Goal: Information Seeking & Learning: Learn about a topic

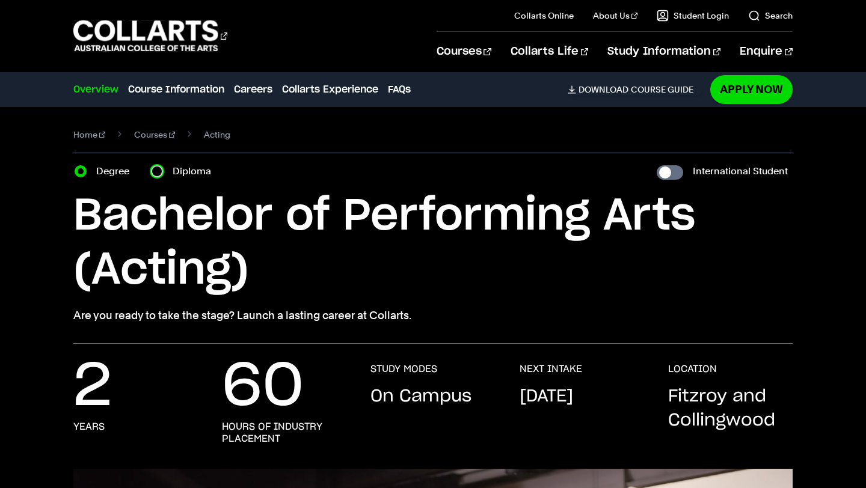
click at [158, 171] on input "Diploma" at bounding box center [157, 171] width 12 height 12
radio input "true"
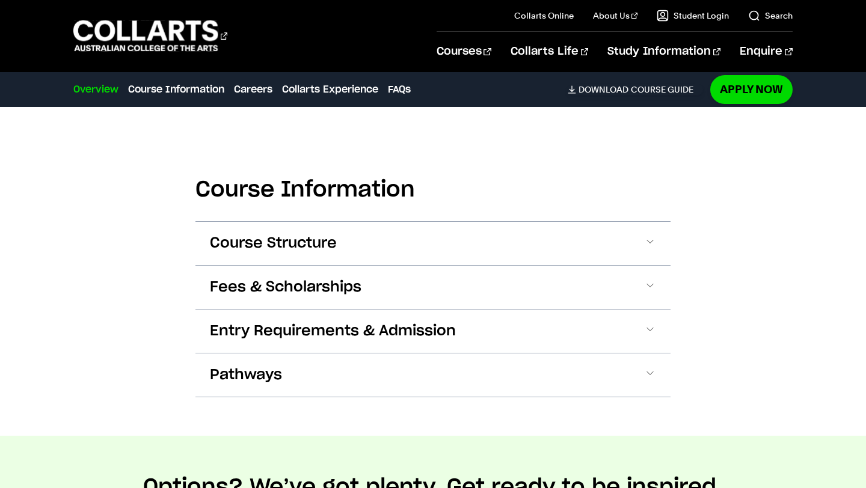
scroll to position [1032, 0]
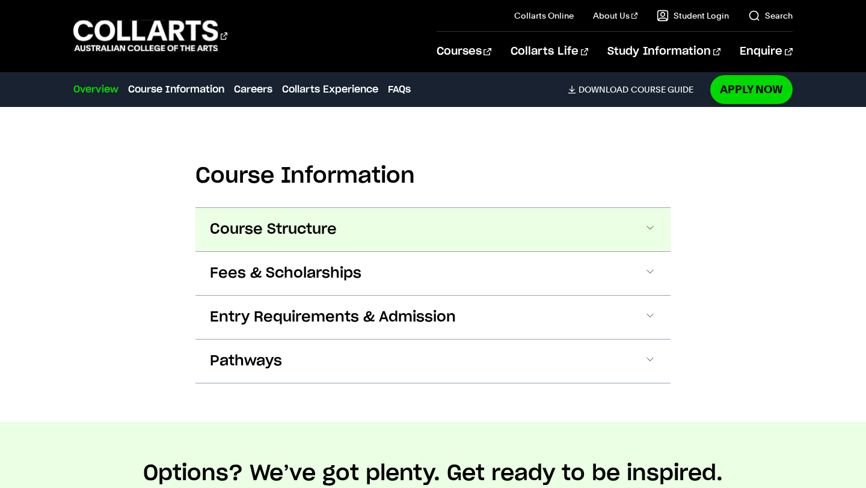
click at [0, 0] on span at bounding box center [0, 0] width 0 height 0
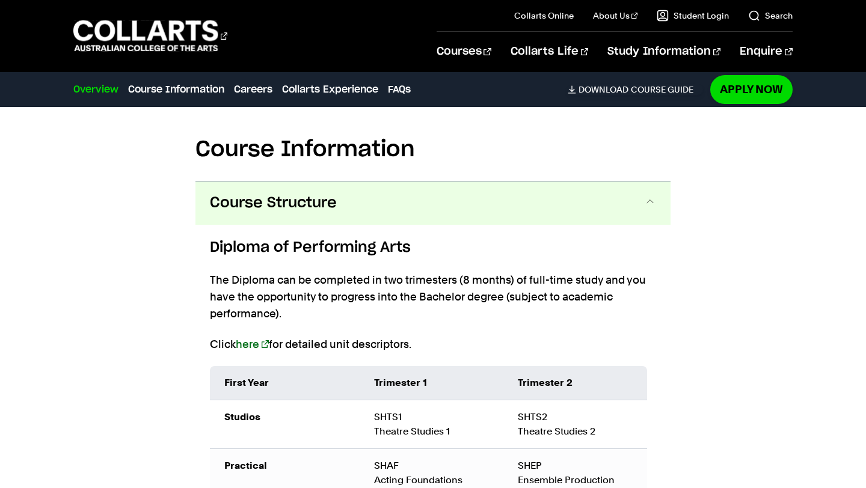
scroll to position [1054, 0]
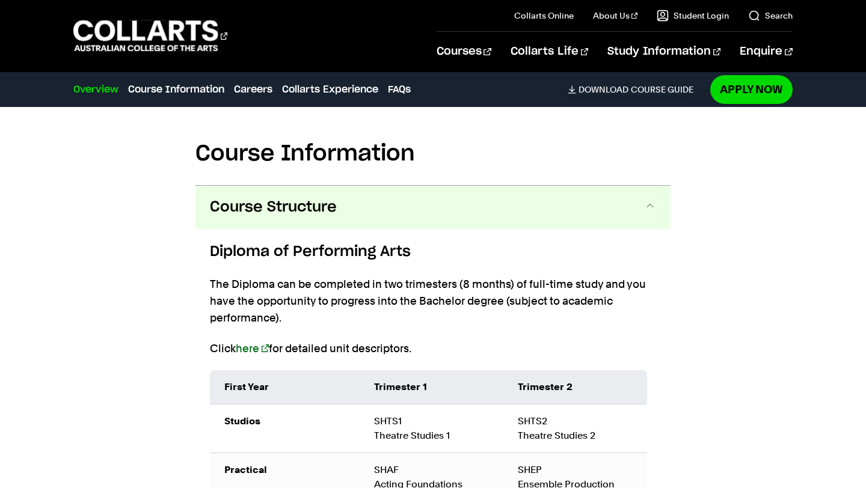
click at [650, 200] on span at bounding box center [650, 208] width 12 height 16
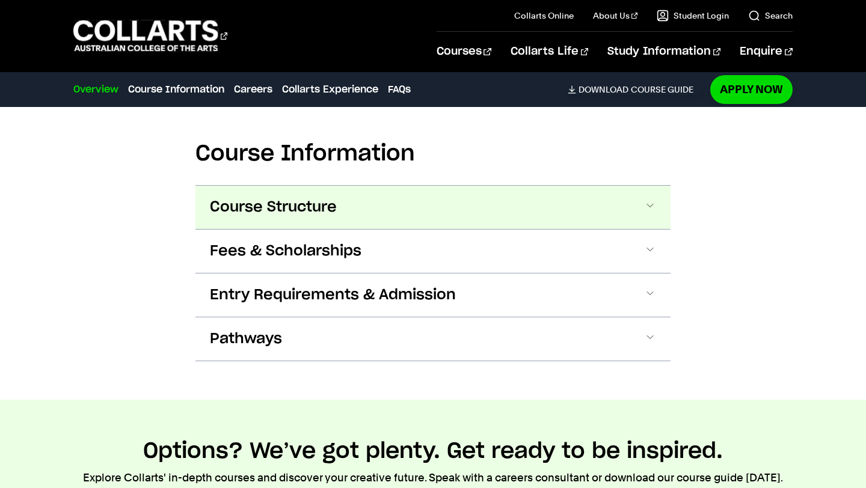
click at [0, 0] on span at bounding box center [0, 0] width 0 height 0
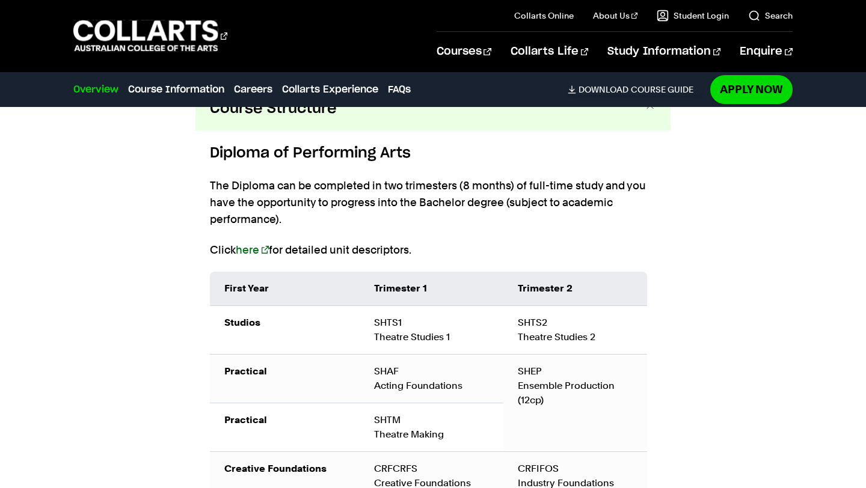
scroll to position [1144, 0]
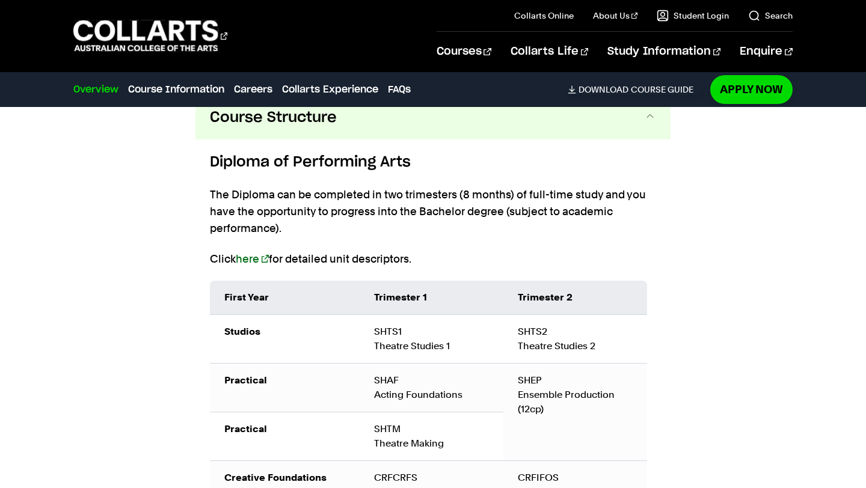
click at [648, 123] on span at bounding box center [650, 118] width 12 height 16
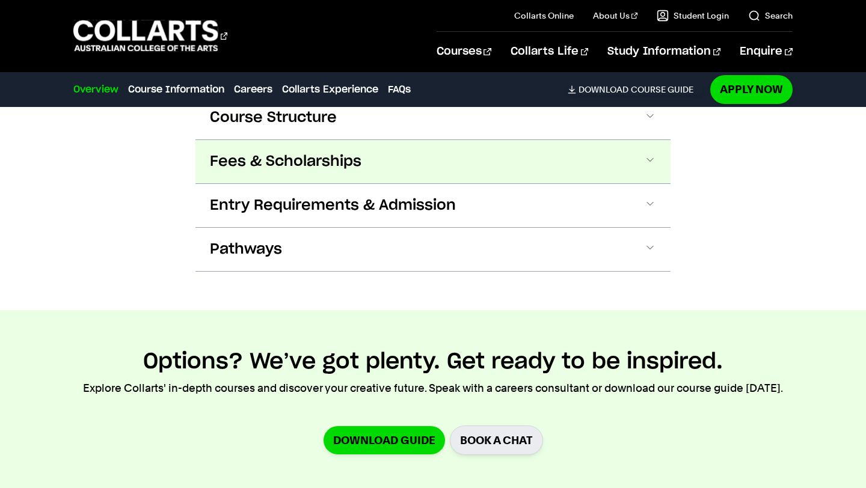
click at [0, 0] on button "Fees & Scholarships" at bounding box center [0, 0] width 0 height 0
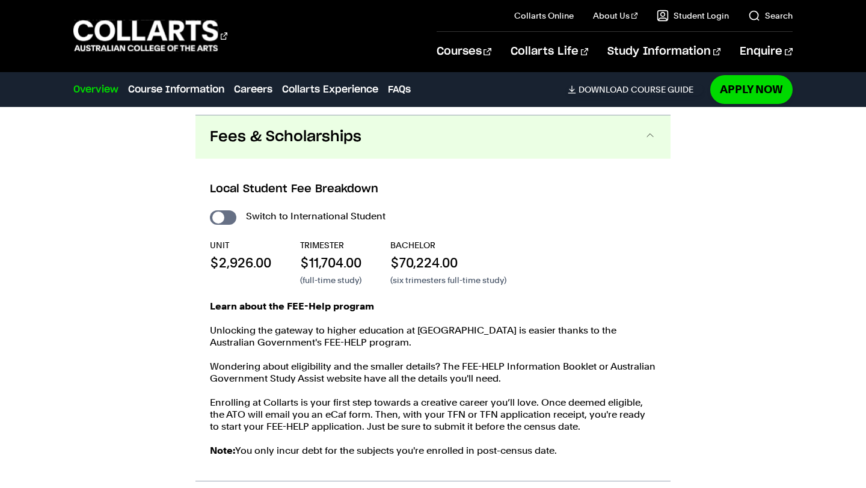
scroll to position [1165, 0]
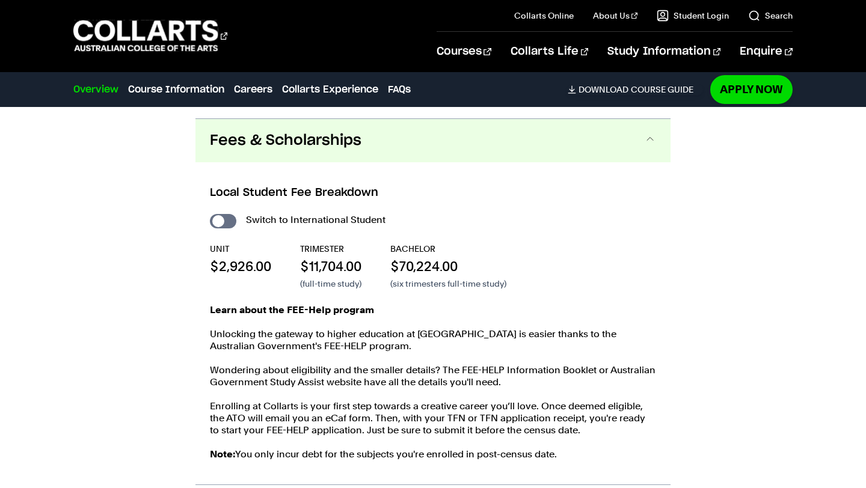
click at [648, 136] on span at bounding box center [650, 141] width 12 height 16
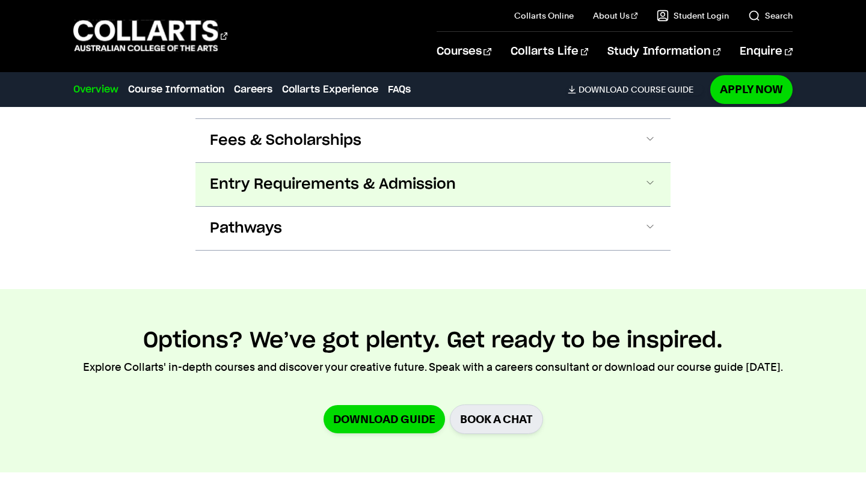
click at [0, 0] on span at bounding box center [0, 0] width 0 height 0
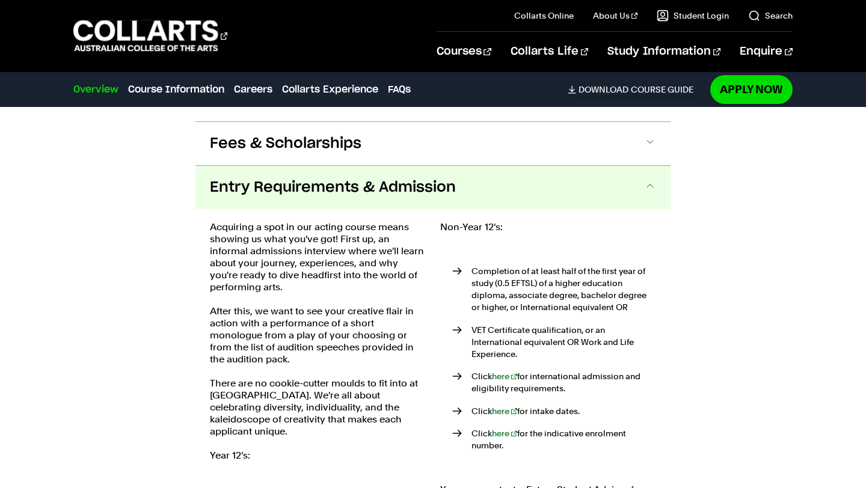
scroll to position [1158, 0]
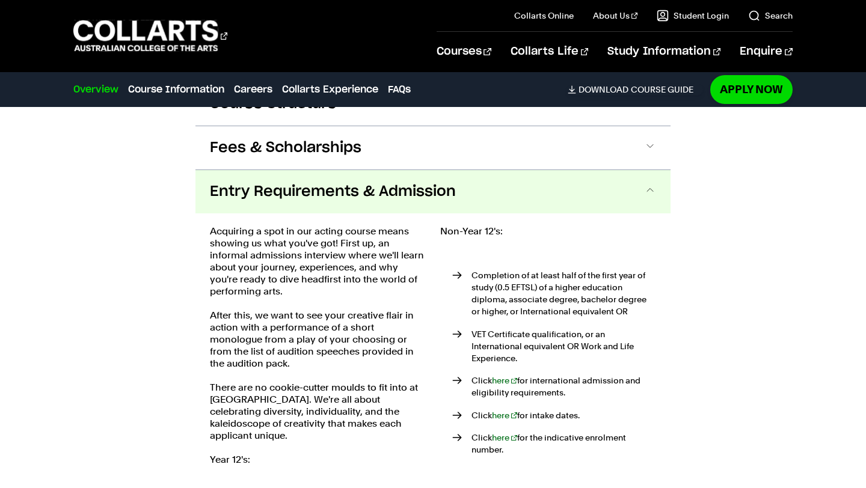
click at [647, 188] on span at bounding box center [650, 192] width 12 height 16
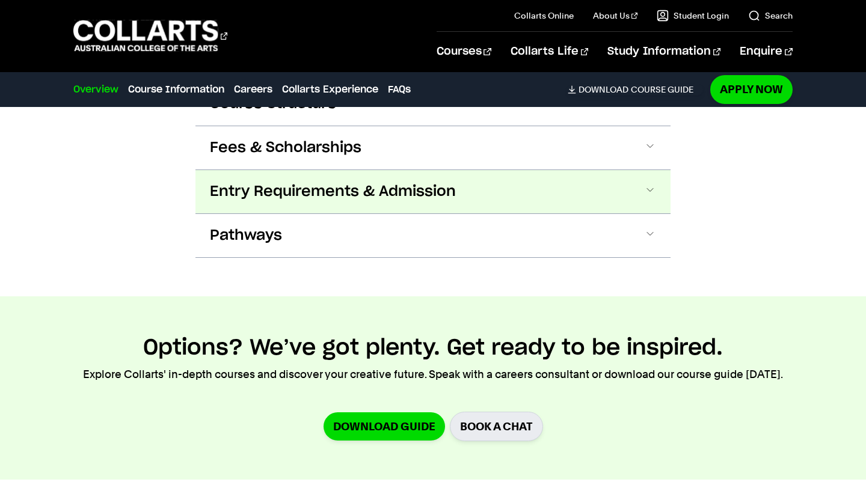
click at [0, 0] on span at bounding box center [0, 0] width 0 height 0
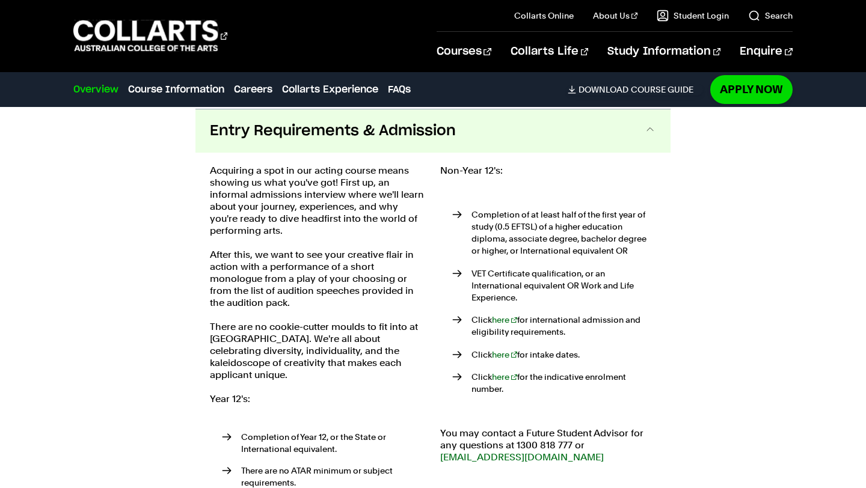
scroll to position [1220, 0]
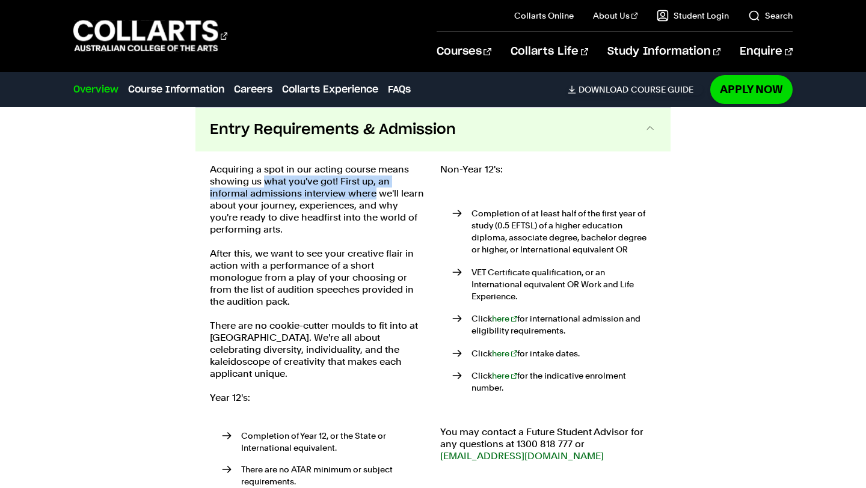
drag, startPoint x: 263, startPoint y: 182, endPoint x: 374, endPoint y: 189, distance: 110.3
click at [374, 189] on p "Acquiring a spot in our acting course means showing us what you've got! First u…" at bounding box center [318, 200] width 216 height 72
click at [271, 180] on p "Acquiring a spot in our acting course means showing us what you've got! First u…" at bounding box center [318, 200] width 216 height 72
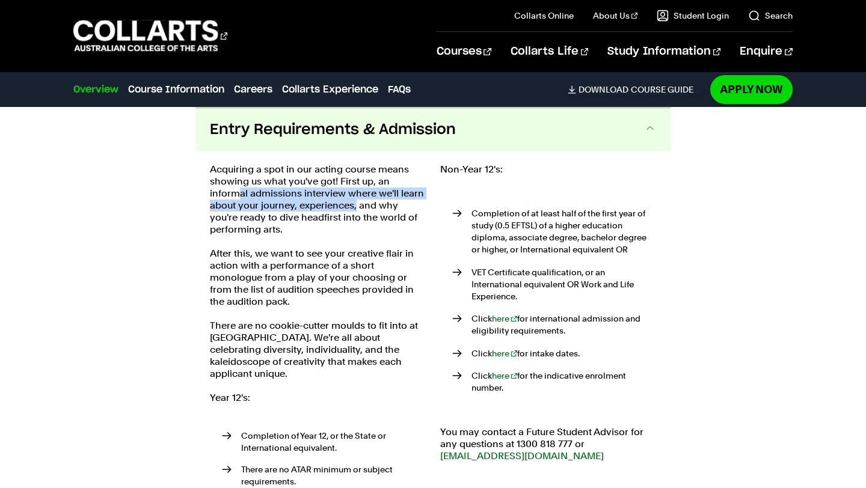
drag, startPoint x: 237, startPoint y: 199, endPoint x: 356, endPoint y: 205, distance: 119.2
click at [356, 205] on p "Acquiring a spot in our acting course means showing us what you've got! First u…" at bounding box center [318, 200] width 216 height 72
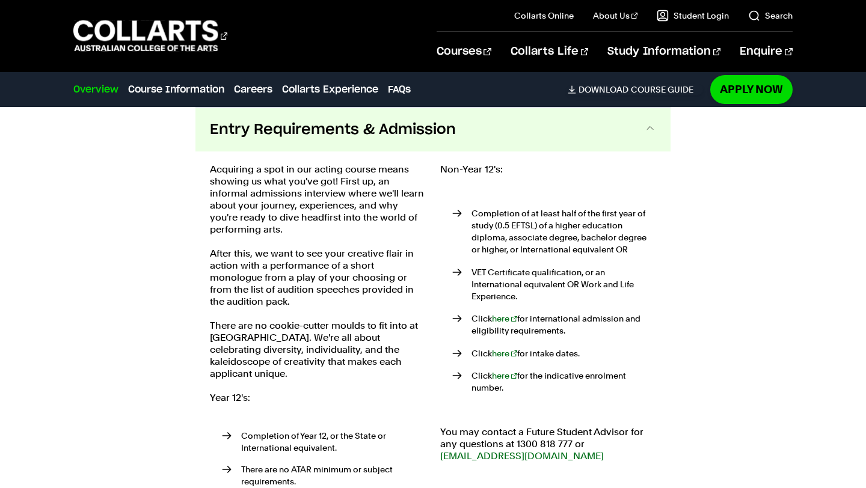
click at [239, 216] on p "Acquiring a spot in our acting course means showing us what you've got! First u…" at bounding box center [318, 200] width 216 height 72
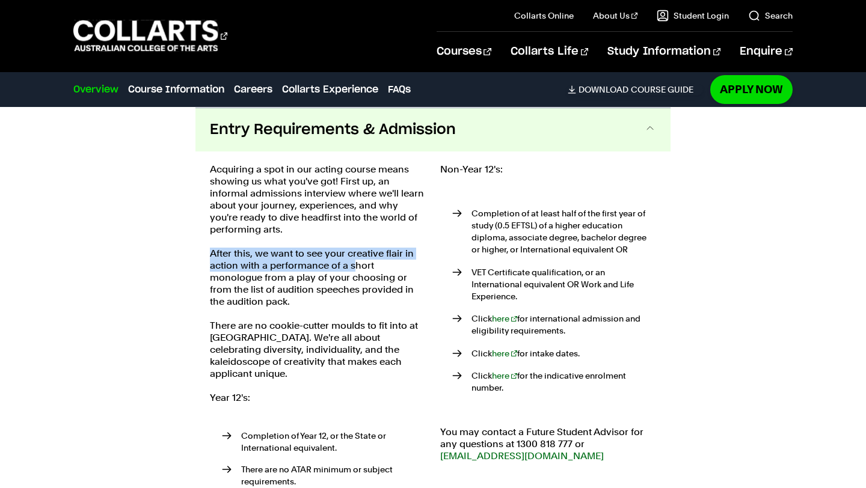
drag, startPoint x: 212, startPoint y: 256, endPoint x: 352, endPoint y: 262, distance: 140.3
click at [352, 262] on p "After this, we want to see your creative flair in action with a performance of …" at bounding box center [318, 278] width 216 height 60
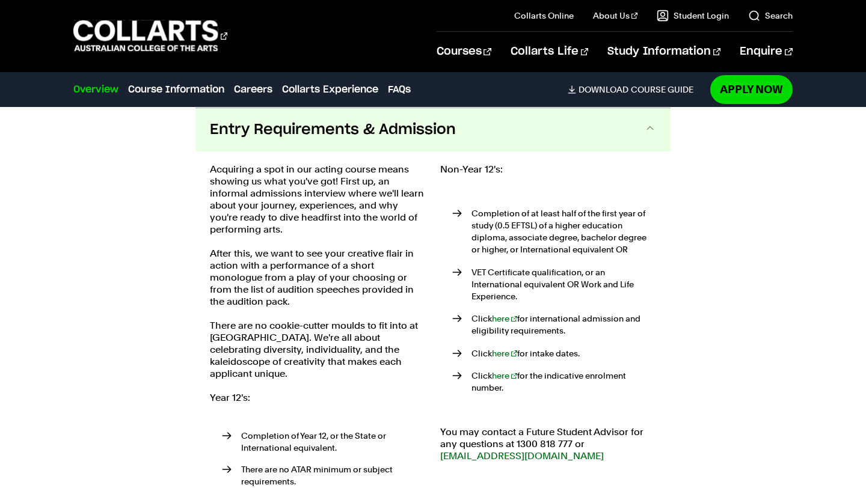
click at [262, 276] on p "After this, we want to see your creative flair in action with a performance of …" at bounding box center [318, 278] width 216 height 60
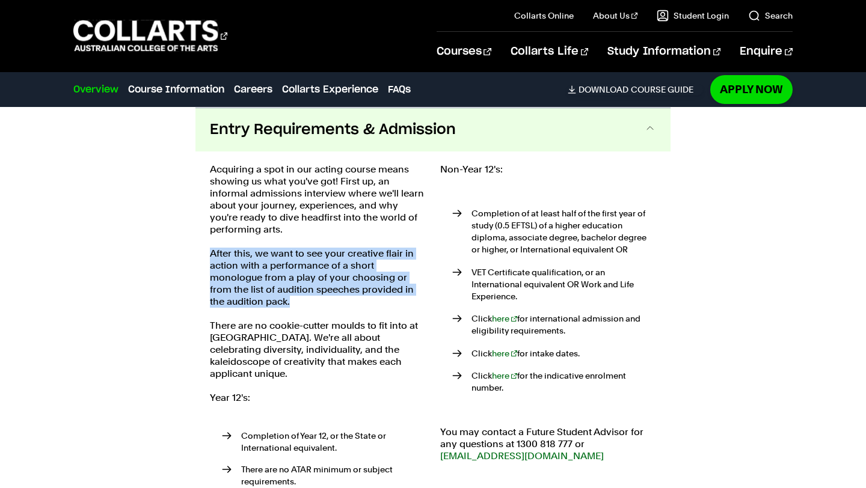
drag, startPoint x: 213, startPoint y: 253, endPoint x: 313, endPoint y: 304, distance: 112.7
click at [313, 304] on p "After this, we want to see your creative flair in action with a performance of …" at bounding box center [318, 278] width 216 height 60
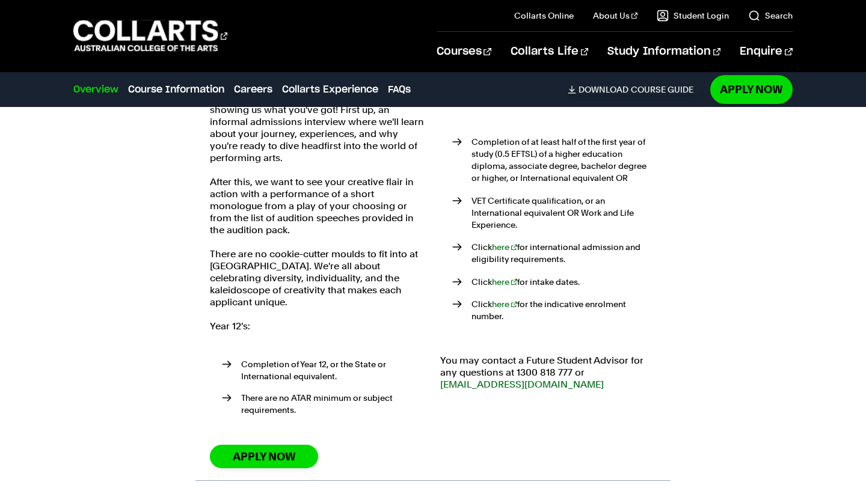
scroll to position [1332, 0]
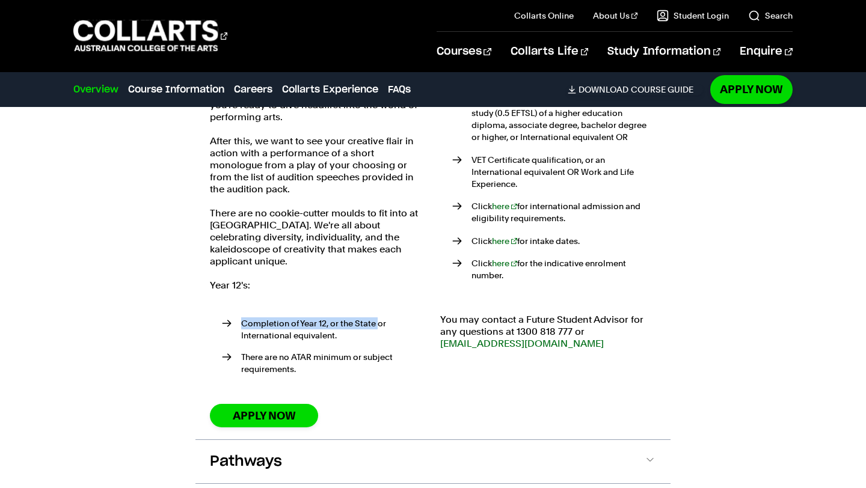
drag, startPoint x: 244, startPoint y: 316, endPoint x: 376, endPoint y: 310, distance: 131.9
click at [376, 318] on li "Completion of Year 12, or the State or International equivalent." at bounding box center [324, 330] width 204 height 24
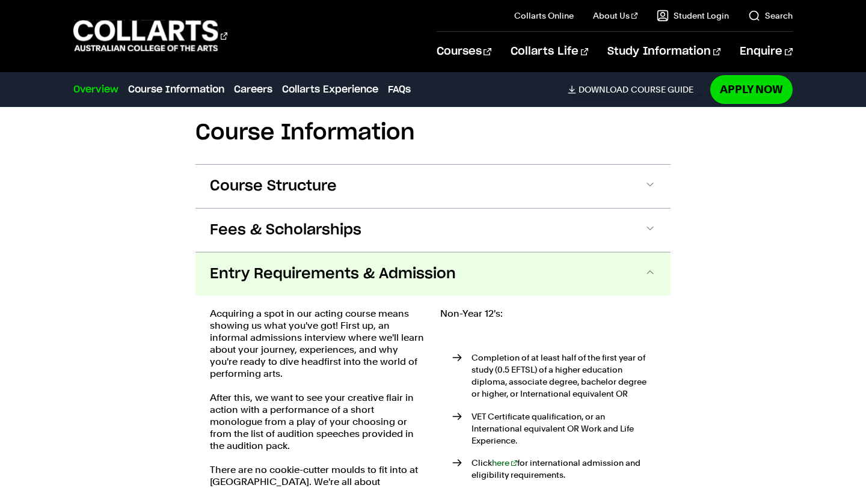
scroll to position [1057, 0]
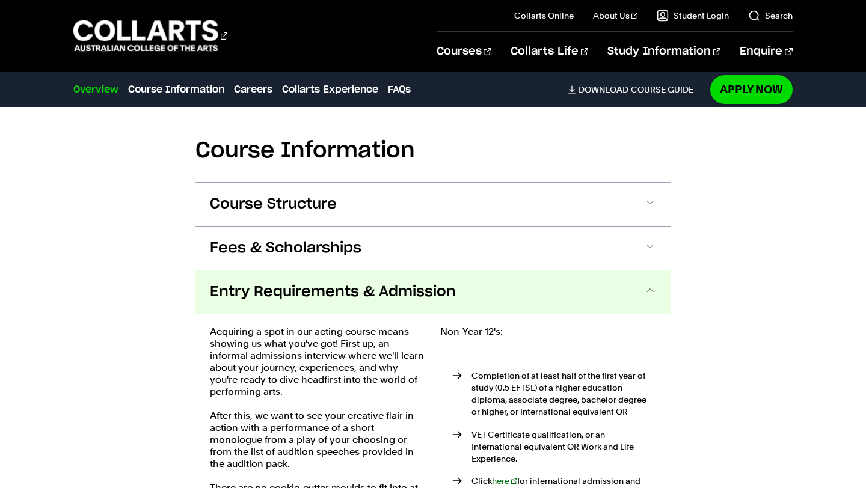
click at [644, 293] on span at bounding box center [650, 293] width 12 height 16
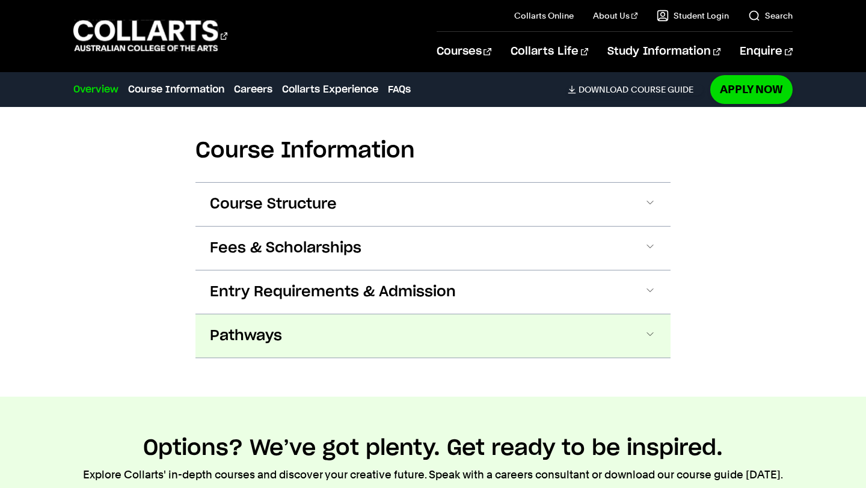
click at [0, 0] on button "Pathways" at bounding box center [0, 0] width 0 height 0
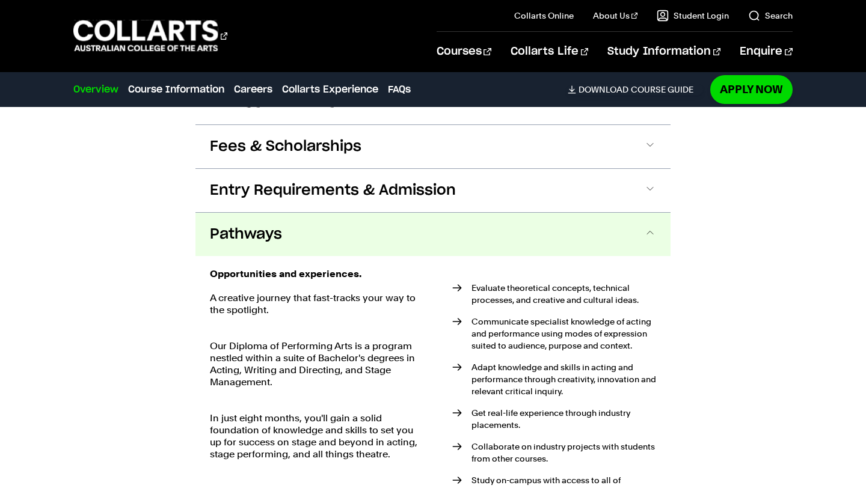
scroll to position [1146, 0]
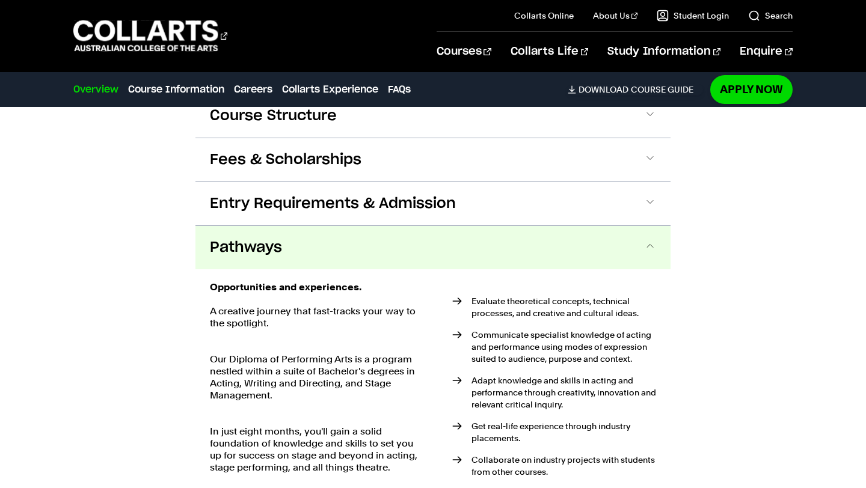
click at [654, 247] on span at bounding box center [650, 248] width 12 height 16
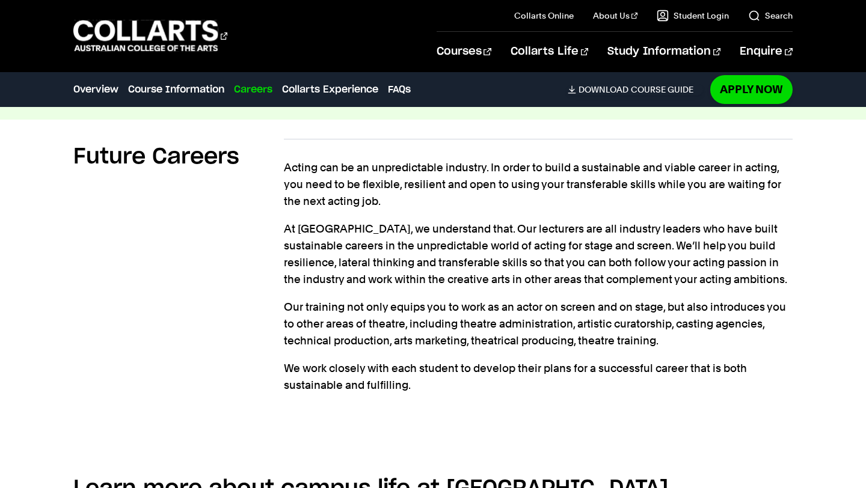
scroll to position [1522, 0]
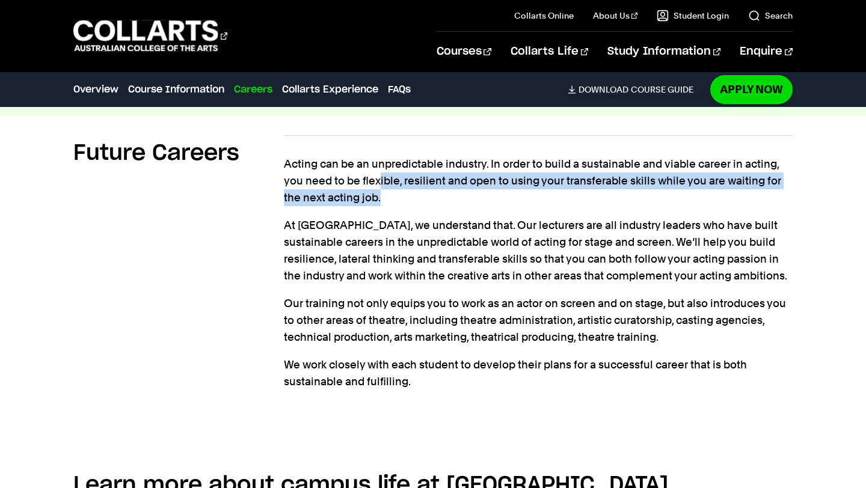
drag, startPoint x: 380, startPoint y: 183, endPoint x: 633, endPoint y: 188, distance: 253.3
click at [633, 189] on p "Acting can be an unpredictable industry. In order to build a sustainable and vi…" at bounding box center [538, 181] width 508 height 51
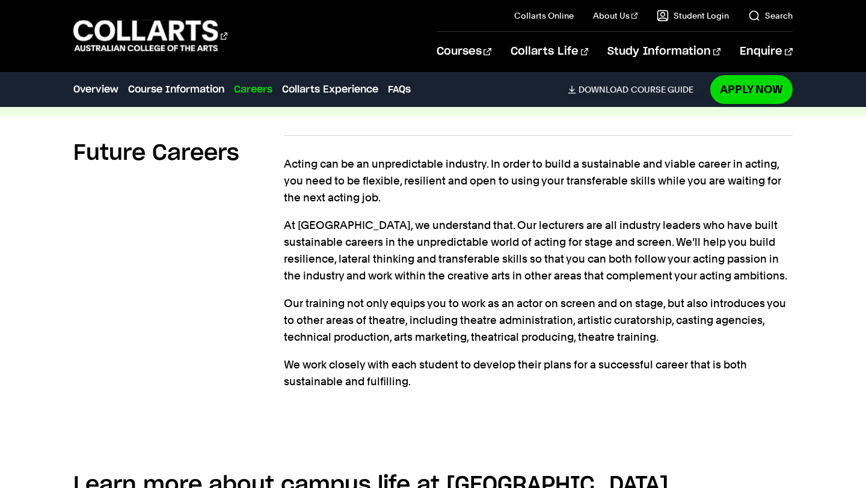
click at [389, 202] on p "Acting can be an unpredictable industry. In order to build a sustainable and vi…" at bounding box center [538, 181] width 508 height 51
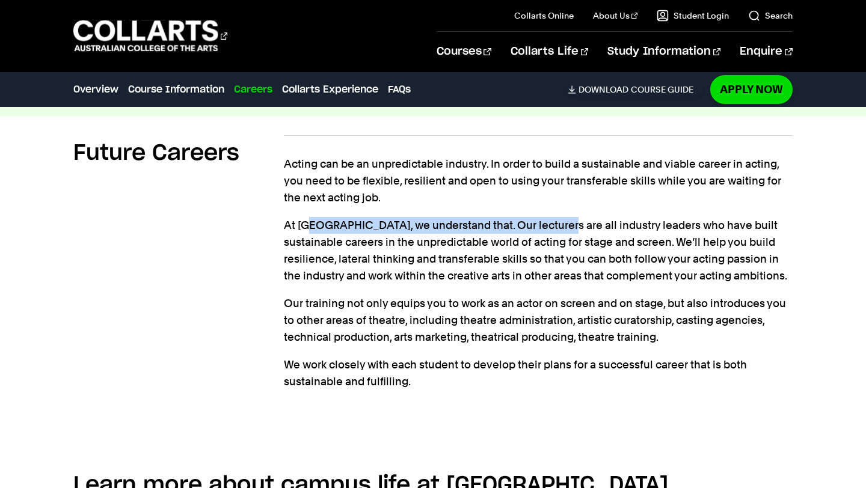
drag, startPoint x: 313, startPoint y: 227, endPoint x: 543, endPoint y: 225, distance: 229.8
click at [543, 226] on p "At [GEOGRAPHIC_DATA], we understand that. Our lecturers are all industry leader…" at bounding box center [538, 250] width 508 height 67
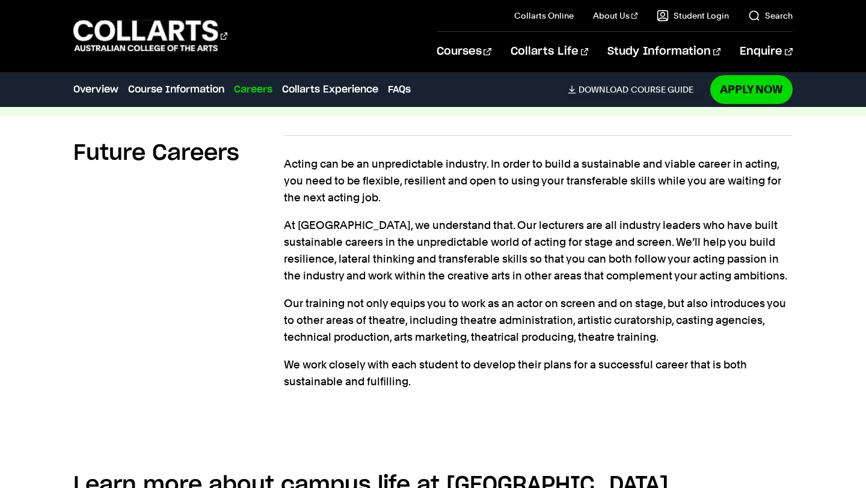
click at [662, 238] on p "At [GEOGRAPHIC_DATA], we understand that. Our lecturers are all industry leader…" at bounding box center [538, 250] width 508 height 67
drag, startPoint x: 492, startPoint y: 235, endPoint x: 649, endPoint y: 247, distance: 157.5
click at [649, 248] on p "At [GEOGRAPHIC_DATA], we understand that. Our lecturers are all industry leader…" at bounding box center [538, 250] width 508 height 67
click at [381, 253] on p "At [GEOGRAPHIC_DATA], we understand that. Our lecturers are all industry leader…" at bounding box center [538, 250] width 508 height 67
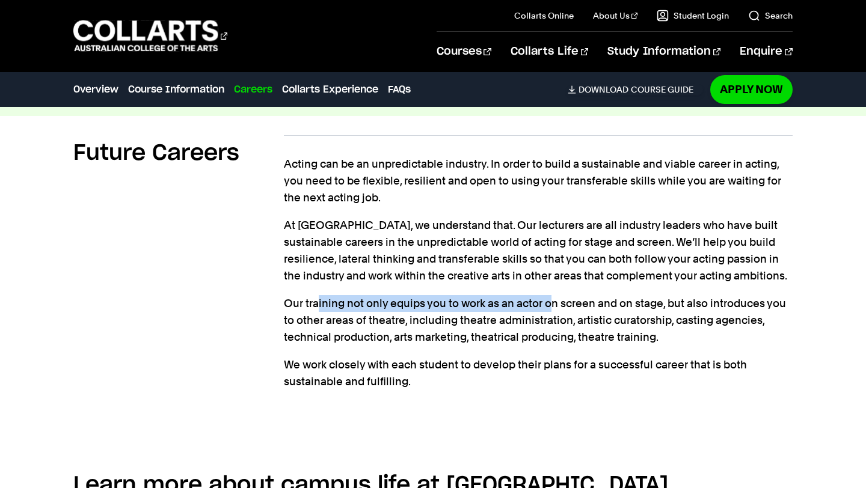
drag, startPoint x: 318, startPoint y: 298, endPoint x: 547, endPoint y: 304, distance: 229.9
click at [549, 304] on p "Our training not only equips you to work as an actor on screen and on stage, bu…" at bounding box center [538, 320] width 508 height 51
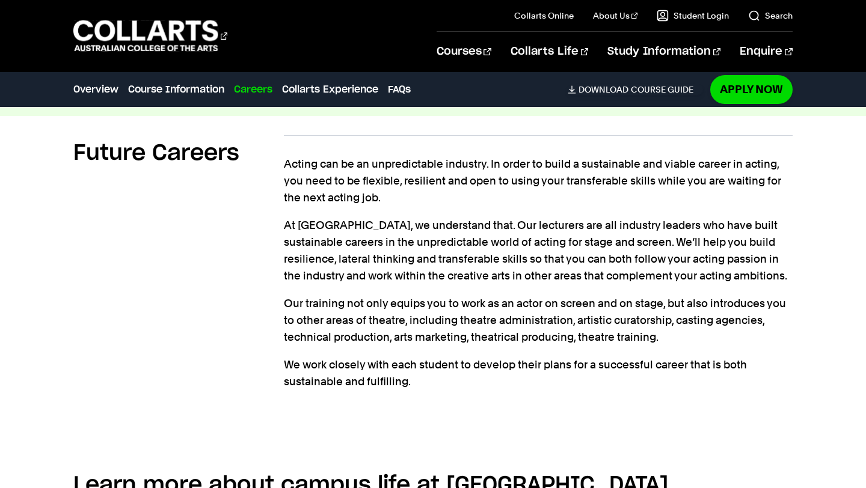
click at [661, 313] on p "Our training not only equips you to work as an actor on screen and on stage, bu…" at bounding box center [538, 320] width 508 height 51
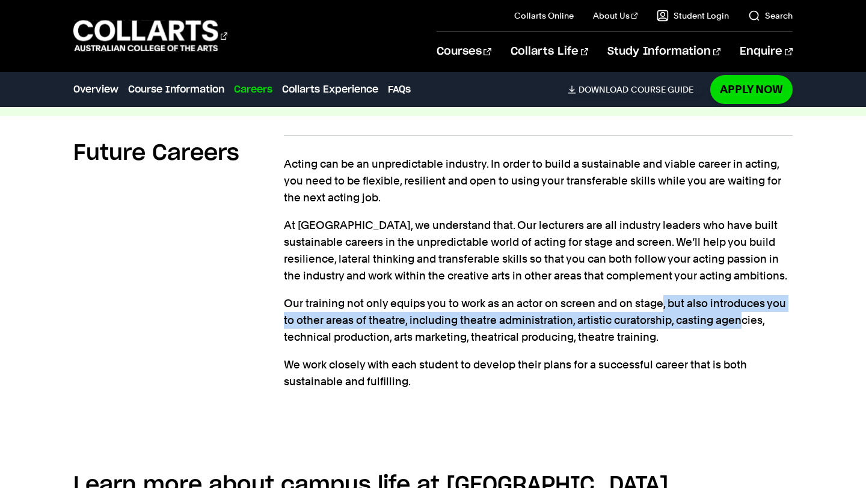
drag, startPoint x: 663, startPoint y: 308, endPoint x: 737, endPoint y: 319, distance: 74.3
click at [737, 320] on p "Our training not only equips you to work as an actor on screen and on stage, bu…" at bounding box center [538, 320] width 508 height 51
click at [737, 319] on p "Our training not only equips you to work as an actor on screen and on stage, bu…" at bounding box center [538, 320] width 508 height 51
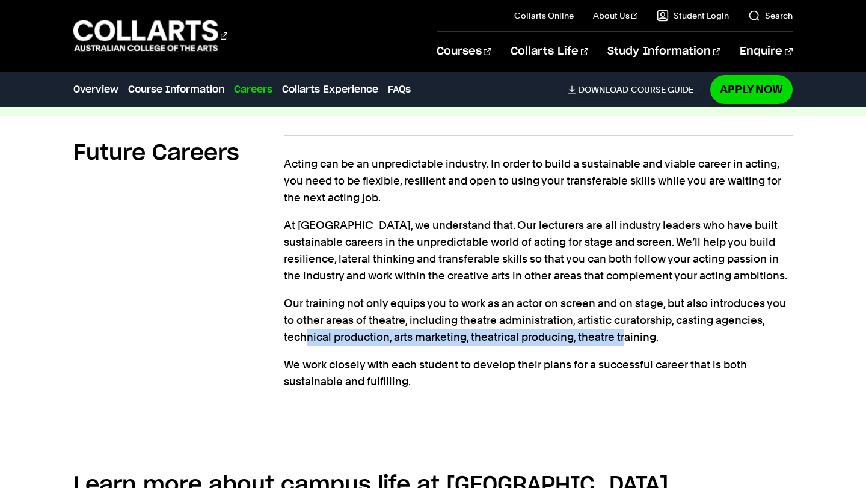
drag, startPoint x: 311, startPoint y: 335, endPoint x: 627, endPoint y: 333, distance: 316.4
click at [627, 333] on p "Our training not only equips you to work as an actor on screen and on stage, bu…" at bounding box center [538, 320] width 508 height 51
click at [627, 334] on p "Our training not only equips you to work as an actor on screen and on stage, bu…" at bounding box center [538, 320] width 508 height 51
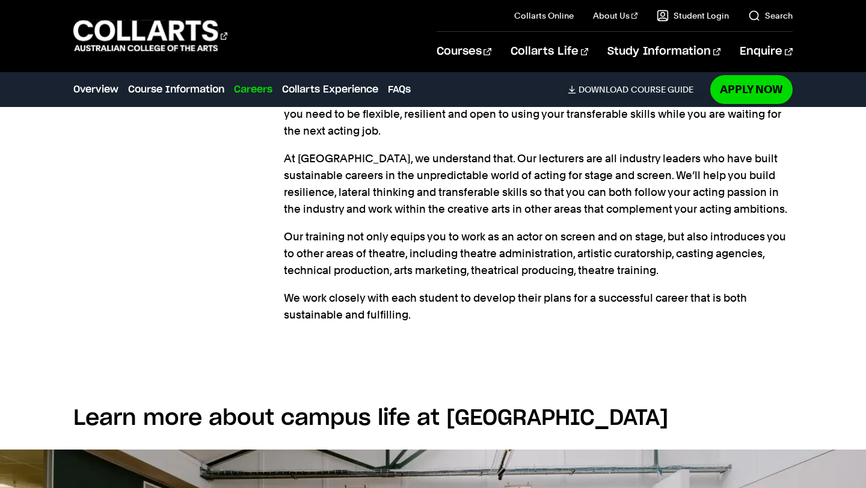
scroll to position [1590, 0]
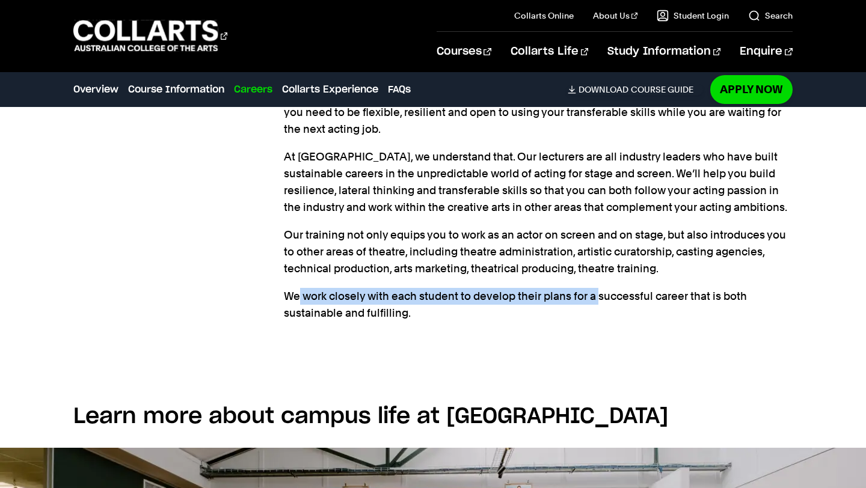
drag, startPoint x: 298, startPoint y: 300, endPoint x: 597, endPoint y: 304, distance: 298.4
click at [597, 304] on p "We work closely with each student to develop their plans for a successful caree…" at bounding box center [538, 305] width 508 height 34
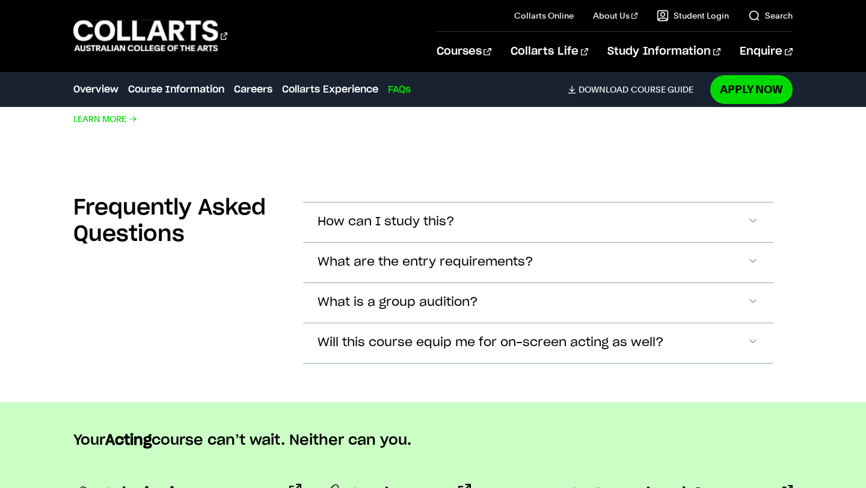
scroll to position [3225, 0]
click at [536, 242] on button "What is a group audition?" at bounding box center [538, 222] width 470 height 40
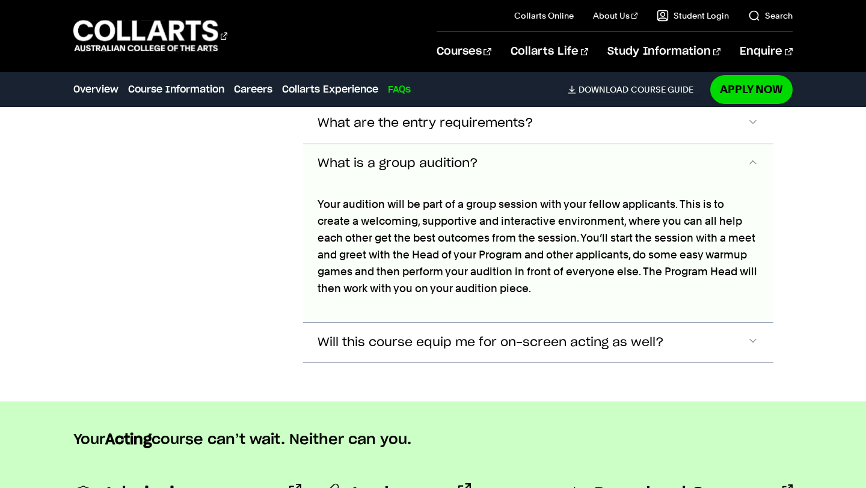
scroll to position [3346, 0]
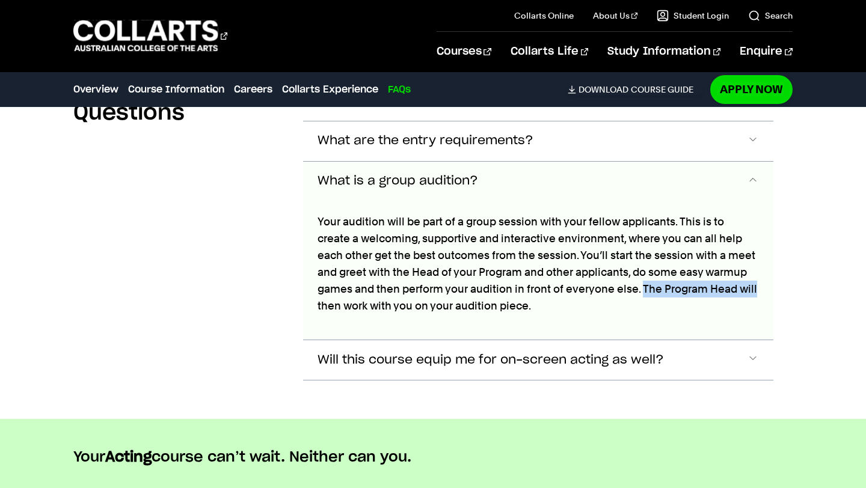
drag, startPoint x: 641, startPoint y: 281, endPoint x: 760, endPoint y: 283, distance: 119.1
click at [760, 283] on div "Your audition will be part of a group session with your fellow applicants. This…" at bounding box center [538, 271] width 470 height 139
click at [537, 301] on p "Your audition will be part of a group session with your fellow applicants. This…" at bounding box center [538, 264] width 441 height 101
drag, startPoint x: 448, startPoint y: 281, endPoint x: 635, endPoint y: 293, distance: 187.5
click at [635, 293] on p "Your audition will be part of a group session with your fellow applicants. This…" at bounding box center [538, 264] width 441 height 101
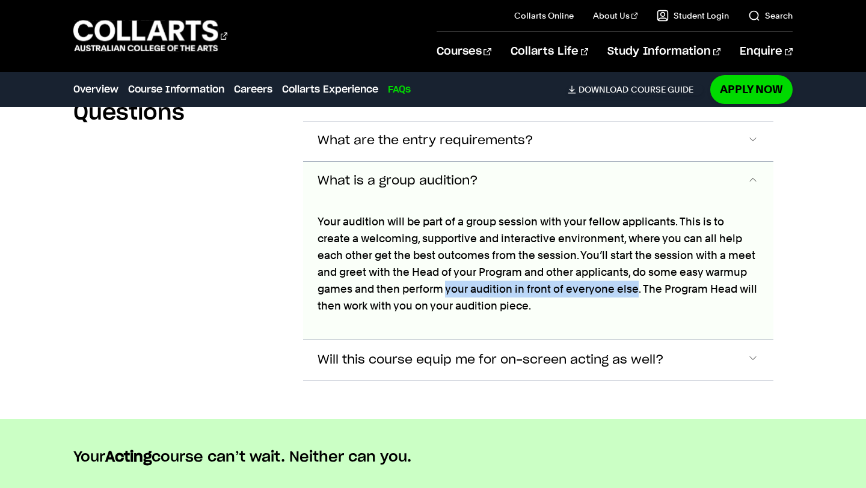
click at [751, 185] on span "Accordion Section" at bounding box center [753, 182] width 12 height 16
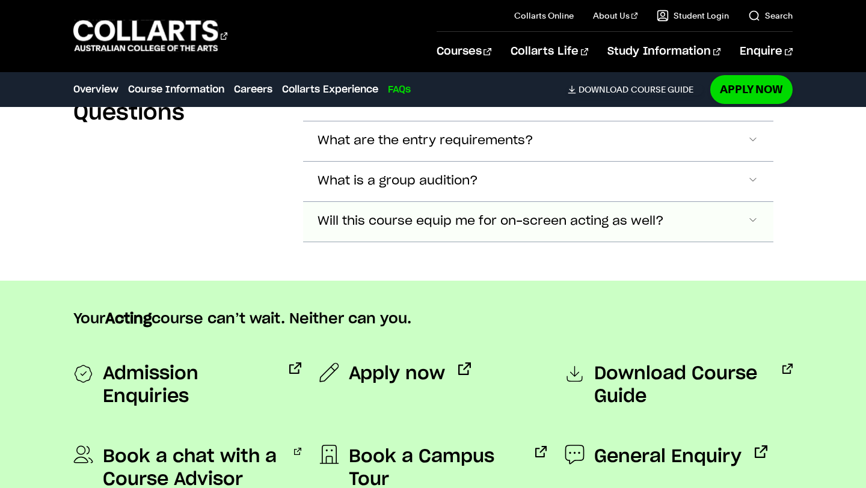
click at [745, 121] on button "Will this course equip me for on-screen acting as well?" at bounding box center [538, 101] width 470 height 40
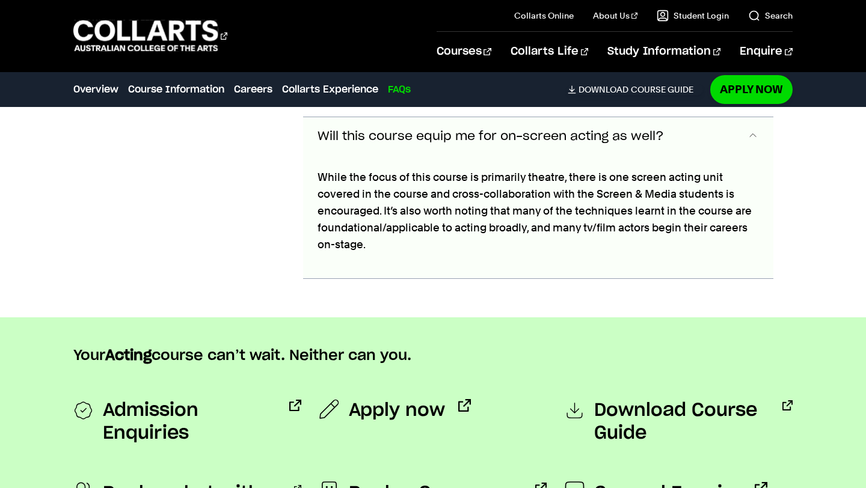
scroll to position [3439, 0]
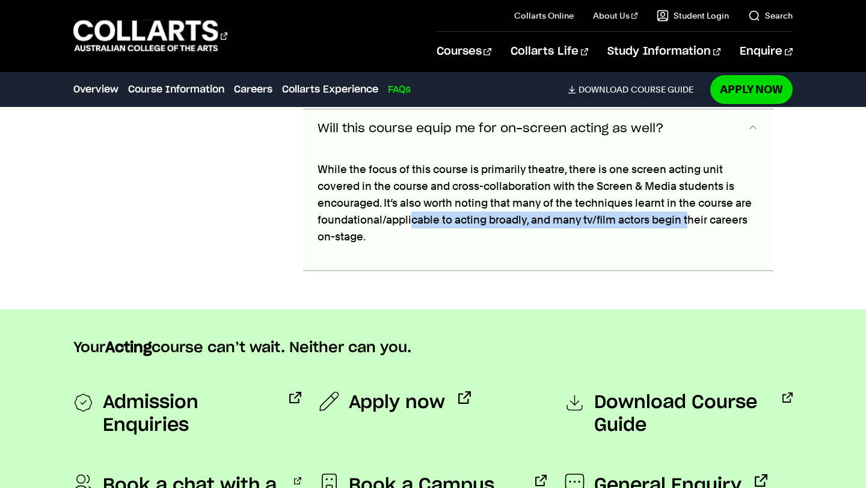
drag, startPoint x: 411, startPoint y: 212, endPoint x: 690, endPoint y: 214, distance: 279.1
click at [690, 214] on p "While the focus of this course is primarily theatre, there is one screen acting…" at bounding box center [538, 203] width 441 height 84
click at [640, 214] on p "While the focus of this course is primarily theatre, there is one screen acting…" at bounding box center [538, 203] width 441 height 84
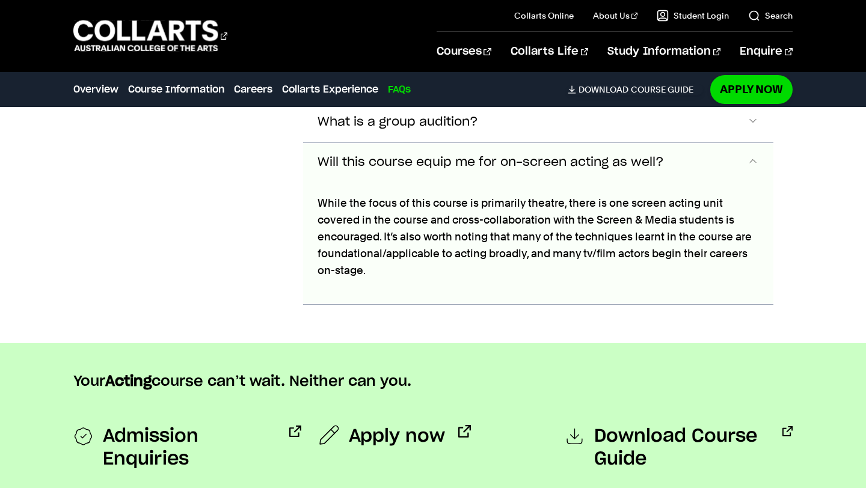
scroll to position [3353, 0]
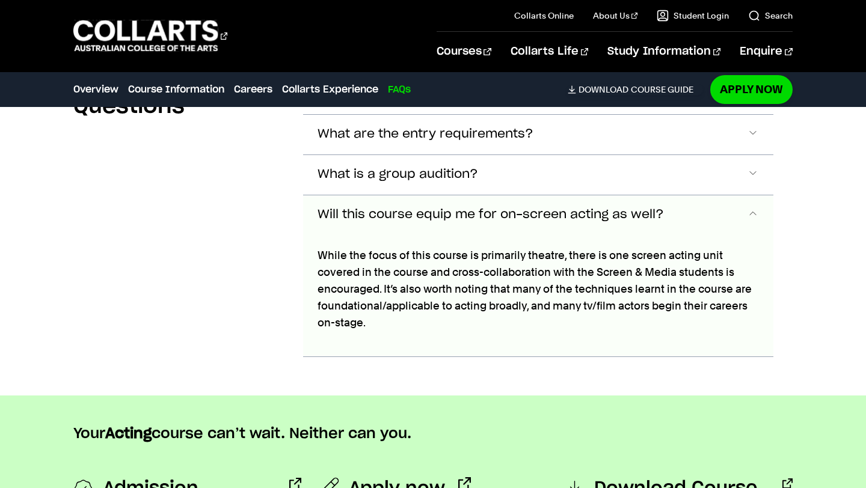
click at [752, 209] on span "Accordion Section" at bounding box center [753, 216] width 12 height 16
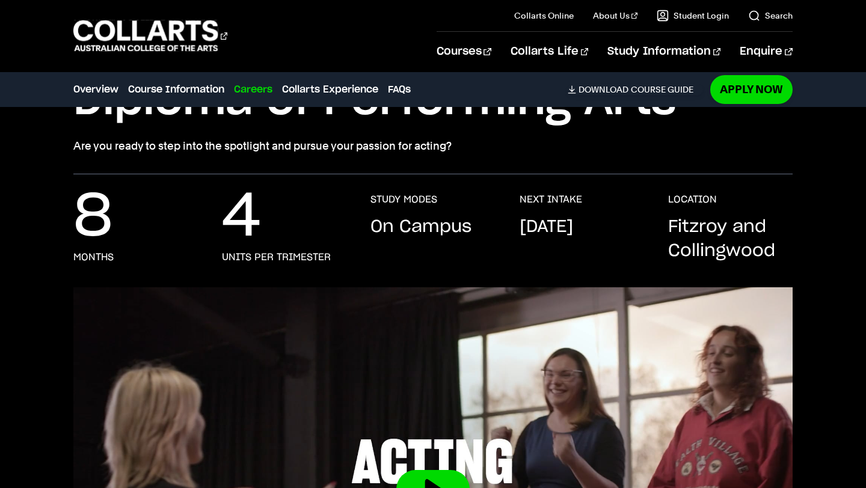
scroll to position [0, 0]
